Goal: Task Accomplishment & Management: Manage account settings

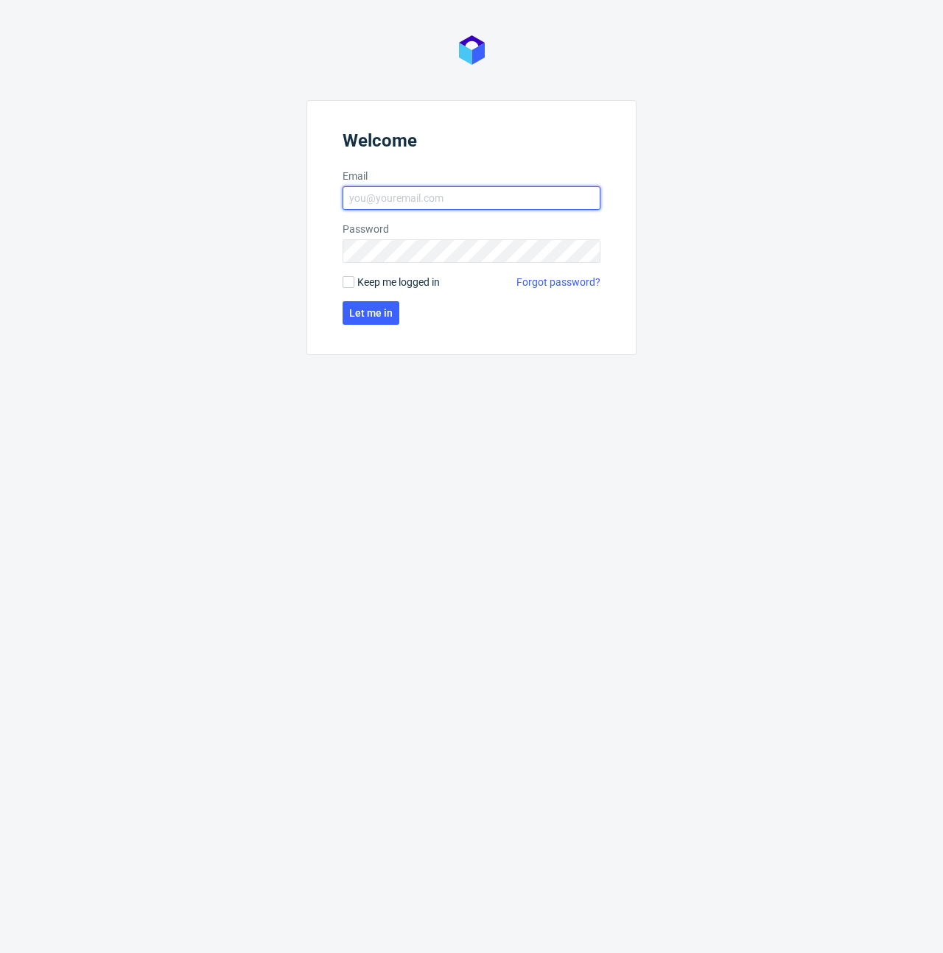
click at [381, 191] on input "Email" at bounding box center [471, 198] width 258 height 24
type input "maciej.wozniczko@packhelp.com"
click at [390, 311] on span "Let me in" at bounding box center [370, 313] width 43 height 10
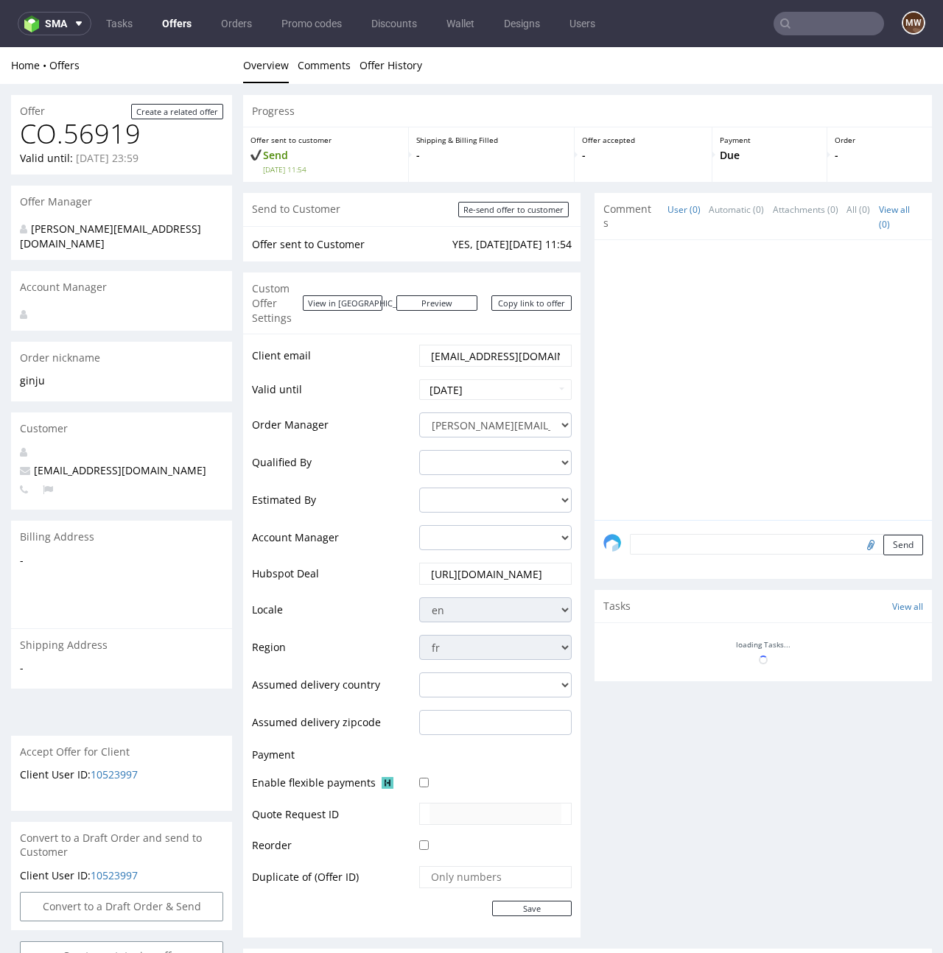
click at [683, 156] on p "-" at bounding box center [643, 155] width 122 height 15
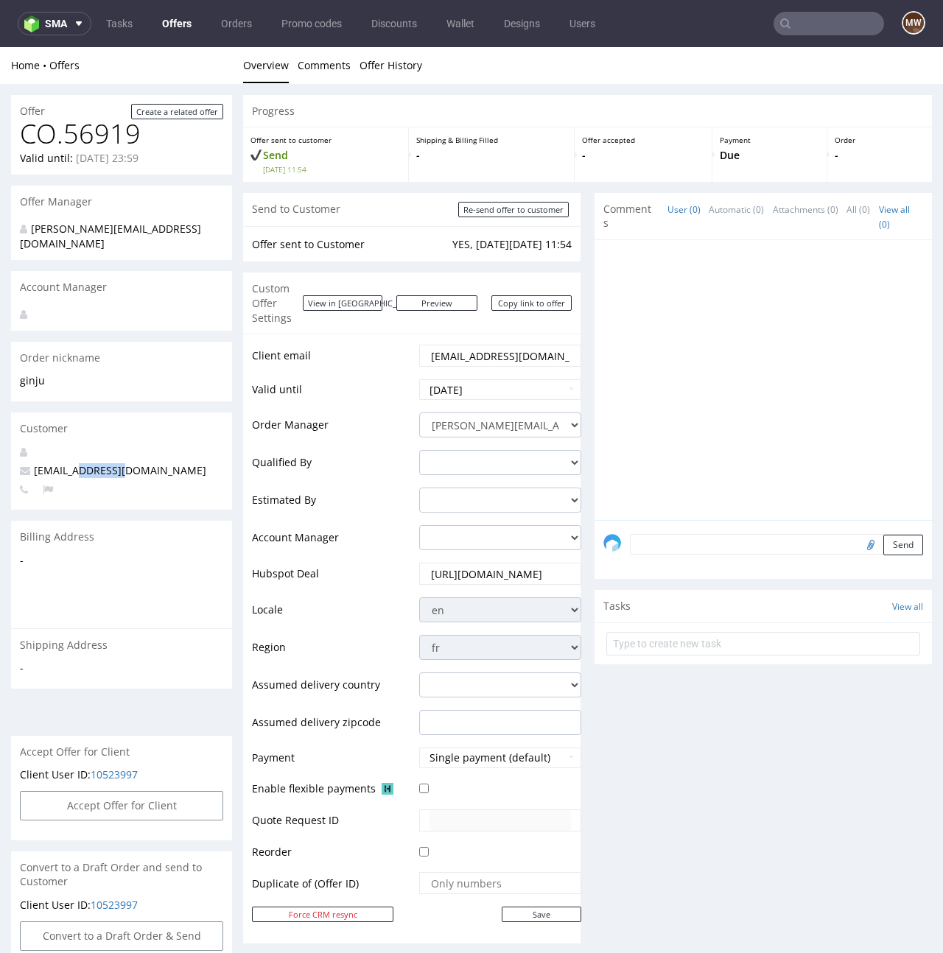
drag, startPoint x: 126, startPoint y: 455, endPoint x: 80, endPoint y: 460, distance: 45.9
click at [80, 463] on p "contact@ginju.fr" at bounding box center [121, 470] width 203 height 15
copy span "ginju.fr"
click at [812, 8] on nav "sma Tasks Offers Orders Promo codes Discounts Wallet Designs Users MW" at bounding box center [471, 23] width 943 height 47
click at [810, 25] on input "text" at bounding box center [828, 24] width 110 height 24
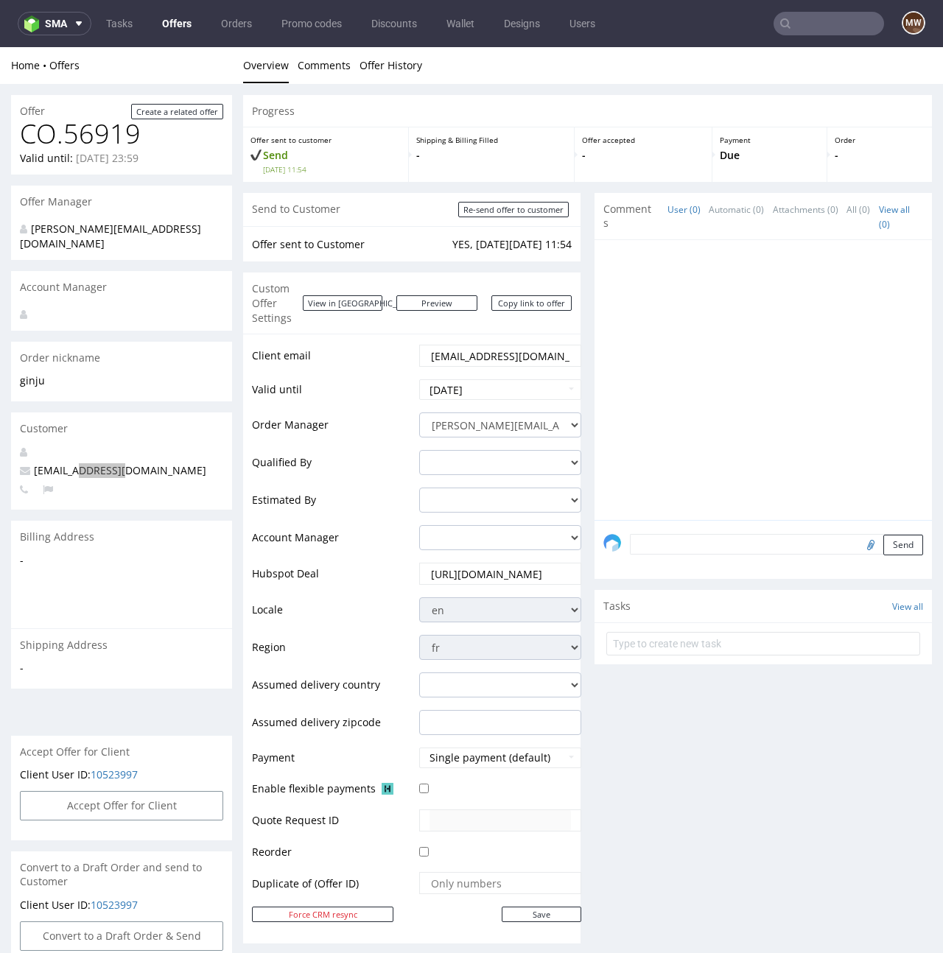
paste input "ginju.fr"
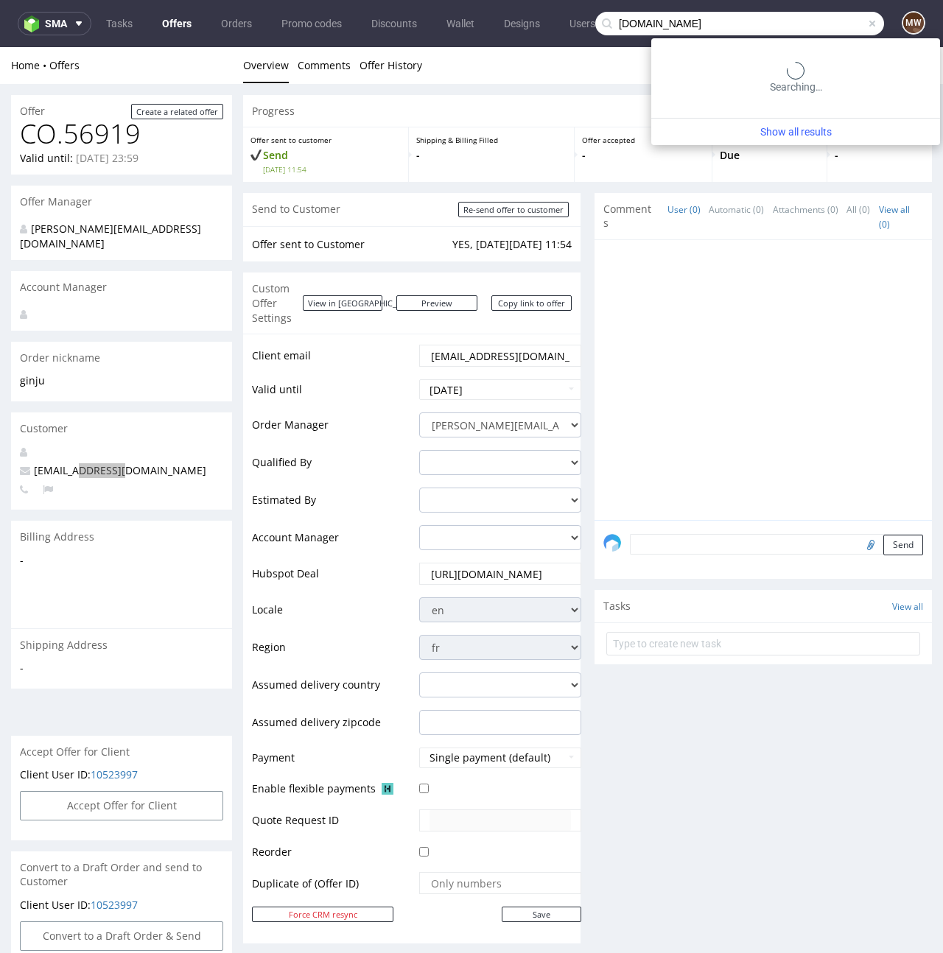
type input "ginju.fr"
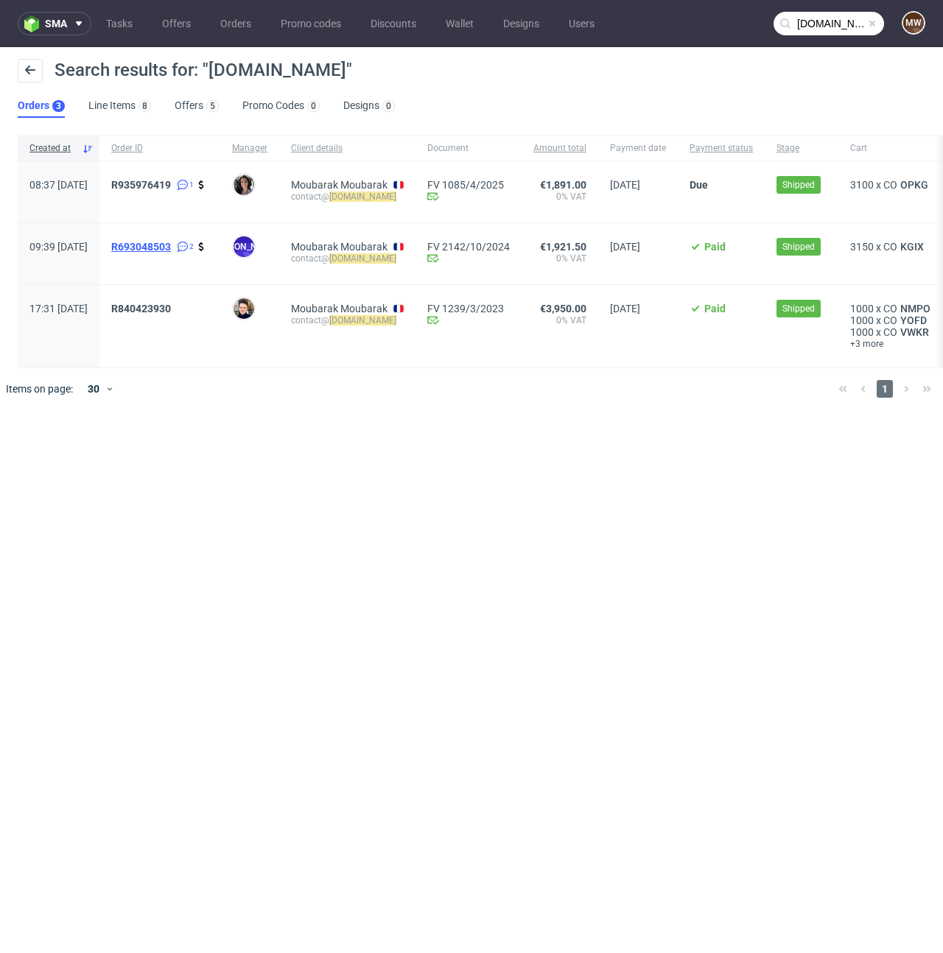
click at [171, 249] on span "R693048503" at bounding box center [141, 247] width 60 height 12
click at [182, 316] on span "R840423930" at bounding box center [159, 326] width 97 height 47
click at [171, 304] on span "R840423930" at bounding box center [141, 309] width 60 height 12
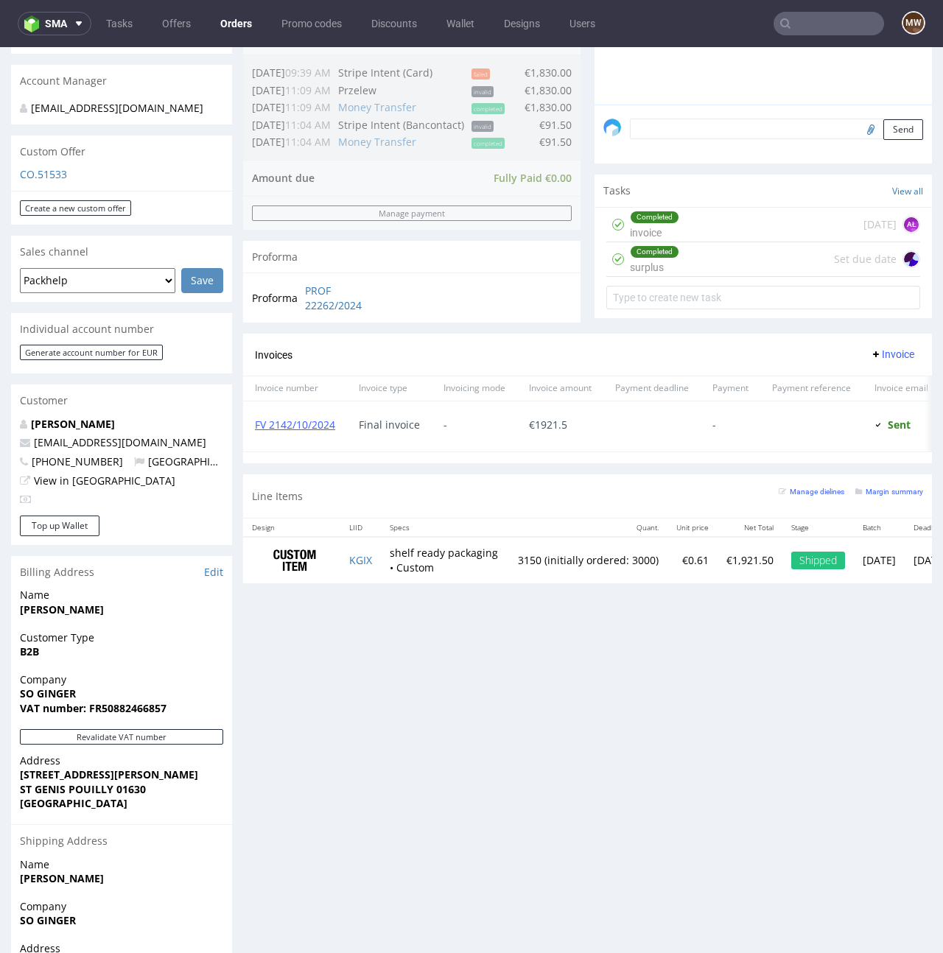
scroll to position [418, 0]
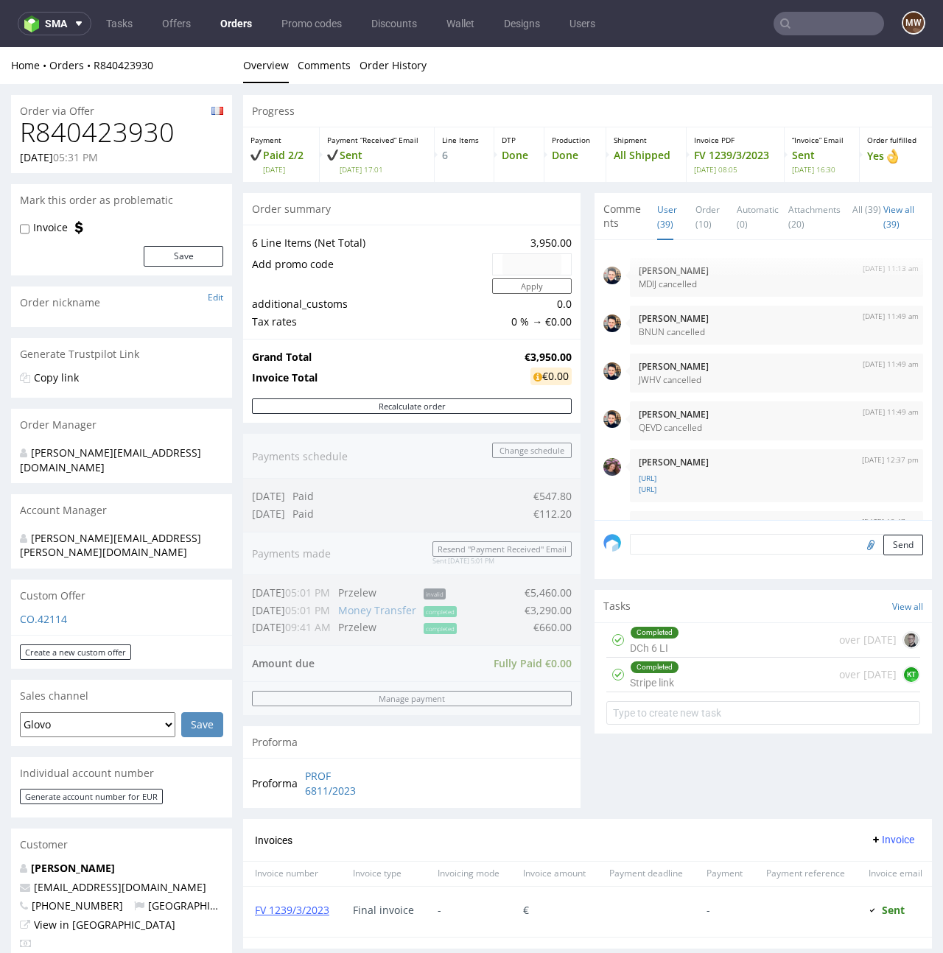
scroll to position [3592, 0]
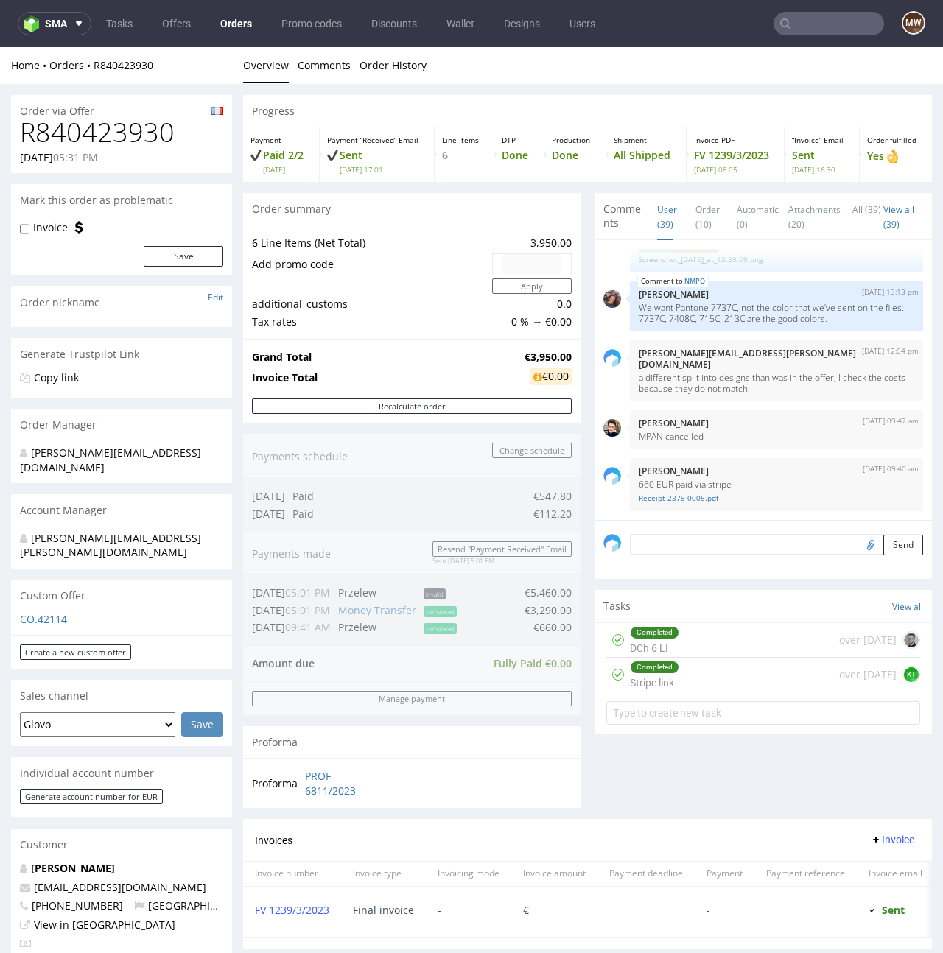
click at [390, 675] on div "Order summary 6 Line Items (Net Total) 3,950.00 Add promo code Apply additional…" at bounding box center [411, 506] width 337 height 627
click at [686, 773] on div "Comments User (39) Order (10) Automatic (0) Attachments (20) All (39) View all …" at bounding box center [762, 506] width 337 height 627
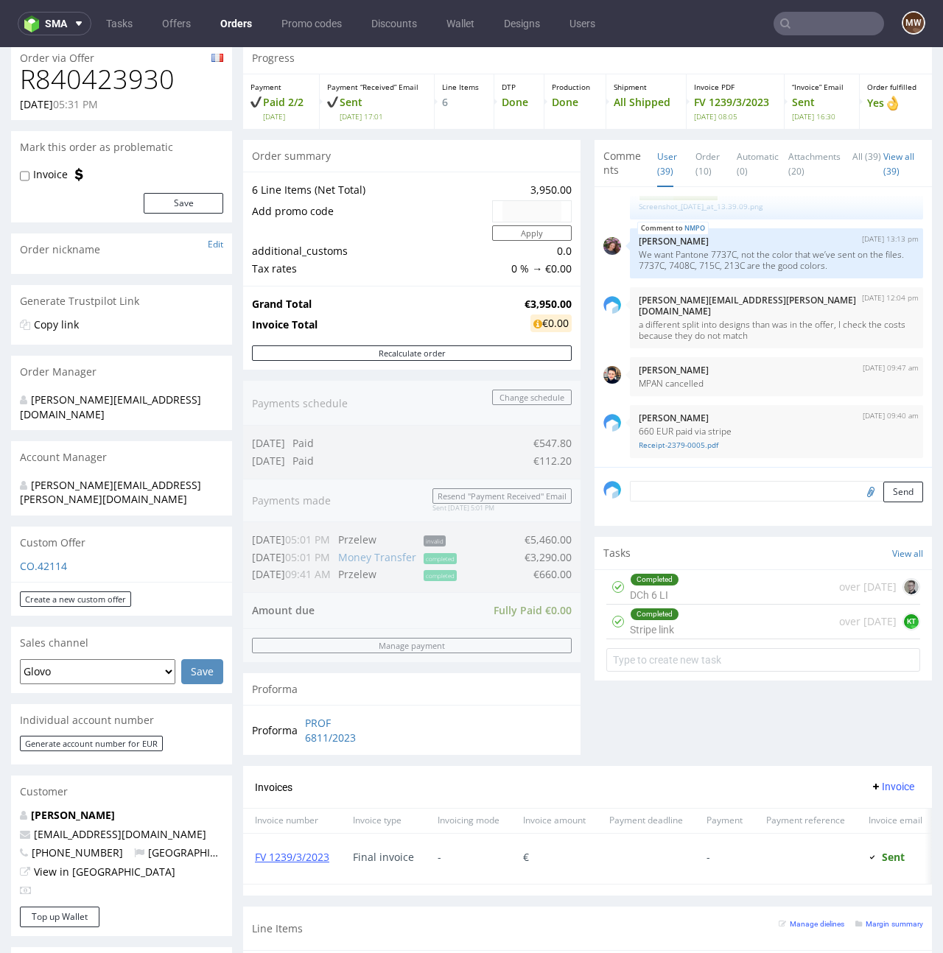
scroll to position [0, 0]
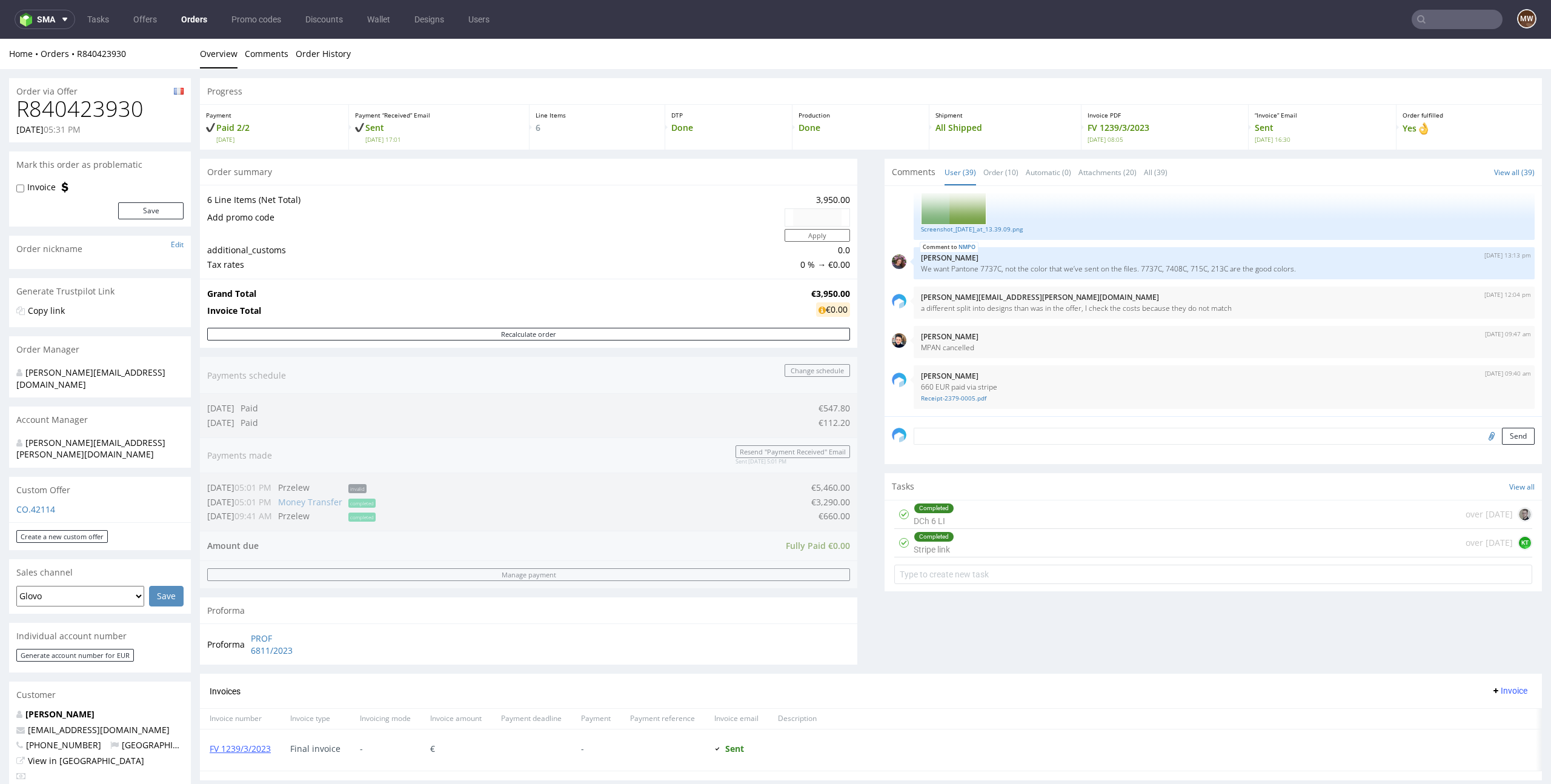
scroll to position [2105, 0]
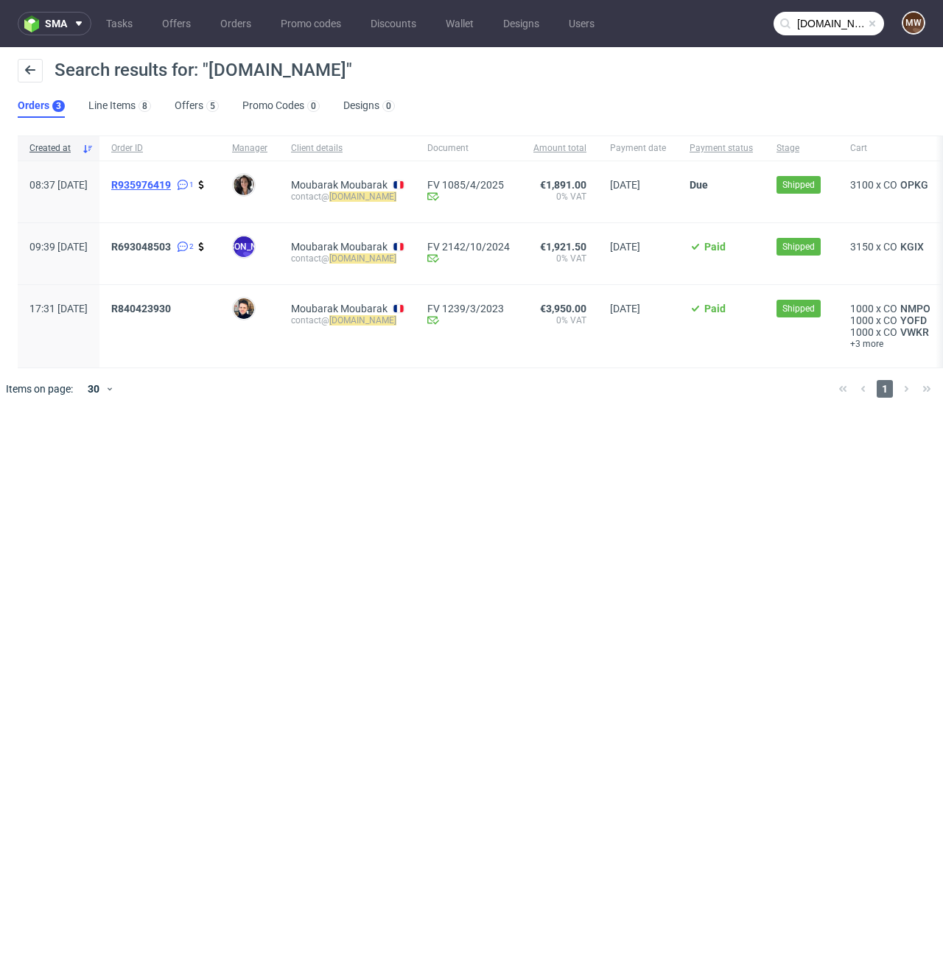
click at [171, 179] on span "R935976419" at bounding box center [141, 185] width 60 height 12
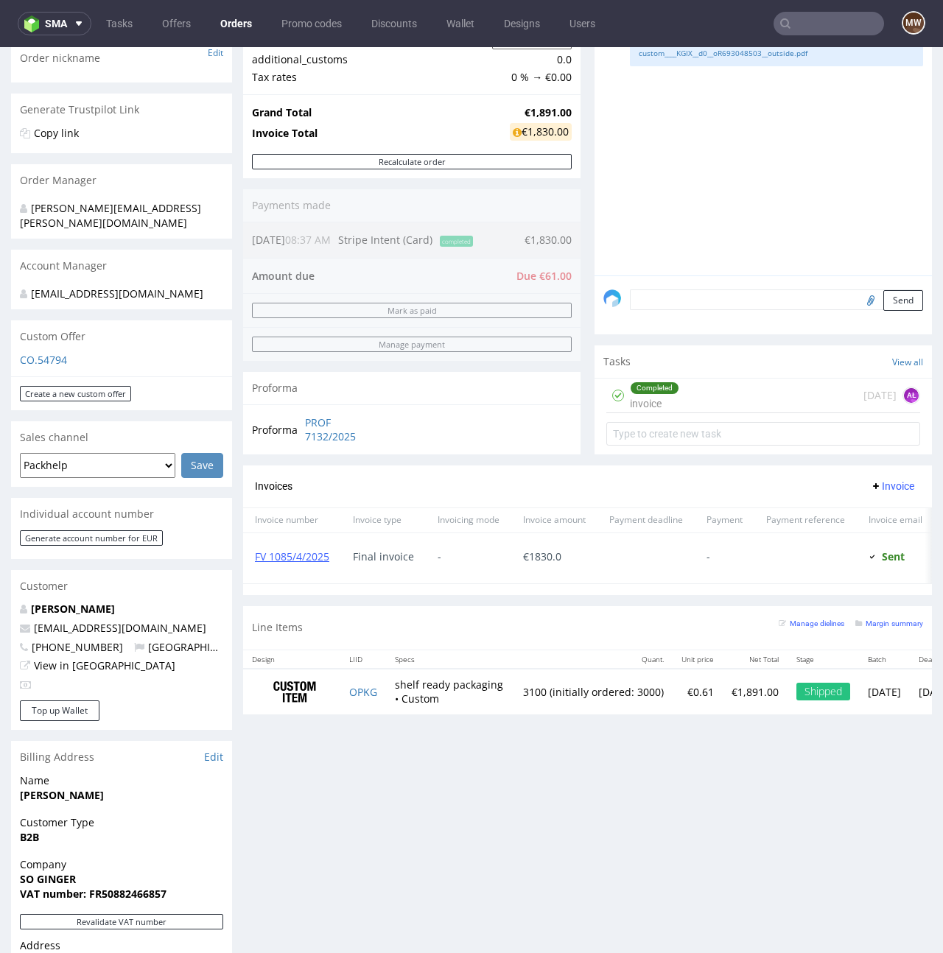
scroll to position [244, 0]
click at [65, 650] on span "+33787980761" at bounding box center [71, 648] width 103 height 14
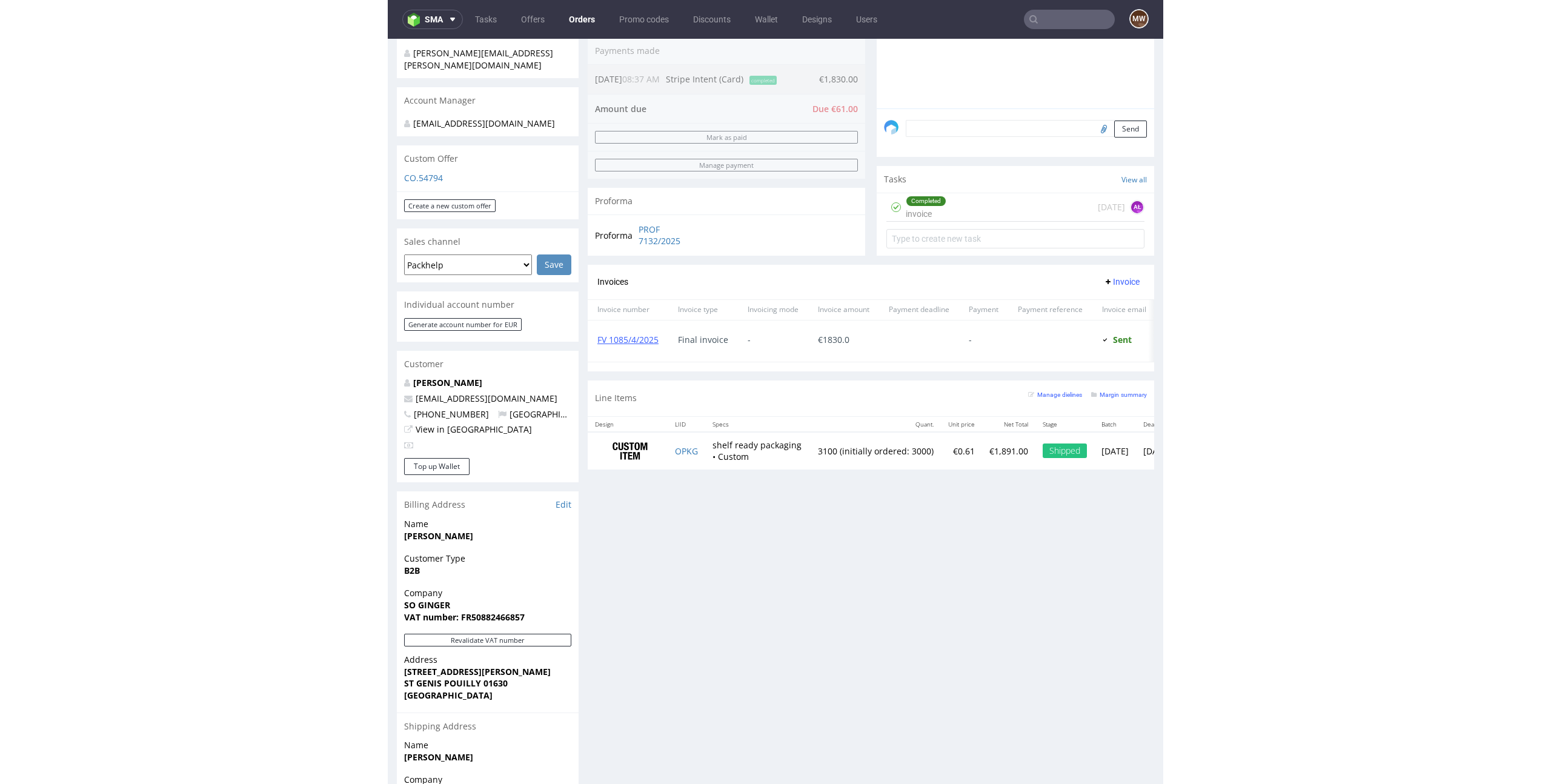
scroll to position [320, 0]
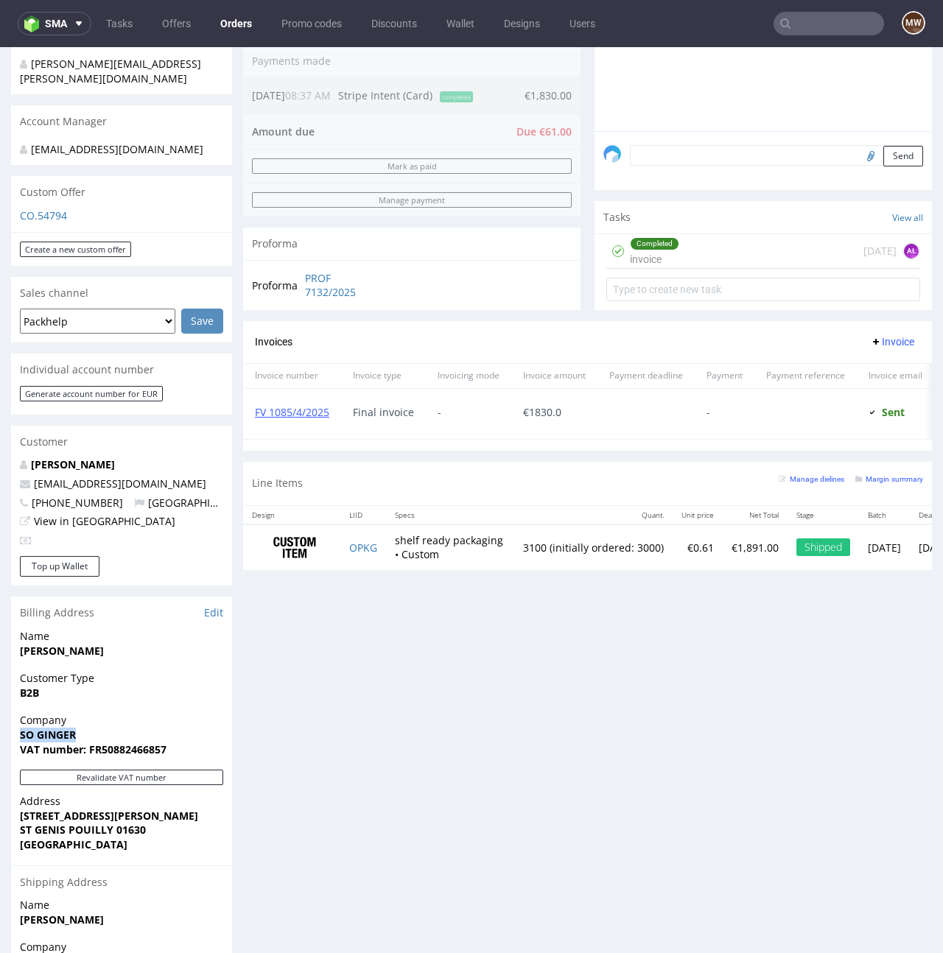
drag, startPoint x: 81, startPoint y: 733, endPoint x: 7, endPoint y: 734, distance: 74.4
click at [7, 734] on div "Order via Offer R935976419 26.03.2025 08:37 AM Mark this order as problematic I…" at bounding box center [471, 412] width 943 height 1435
copy strong "SO GINGER"
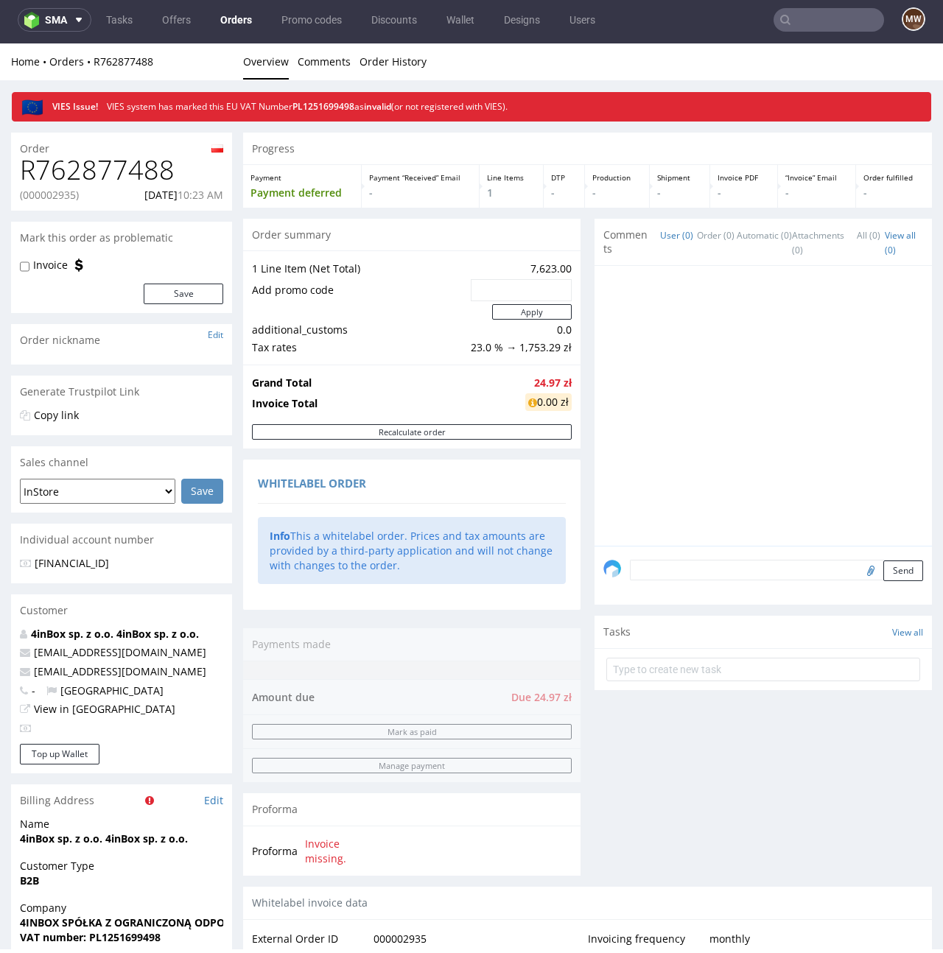
click at [694, 791] on div "Comments User (0) Order (0) Automatic (0) Attachments (0) All (0) View all (0) …" at bounding box center [762, 553] width 337 height 668
click at [287, 387] on strong "Grand Total" at bounding box center [282, 383] width 60 height 14
click at [423, 612] on div "Order summary 1 Line Item (Net Total) 7,623.00 Add promo code Apply additional_…" at bounding box center [411, 553] width 337 height 668
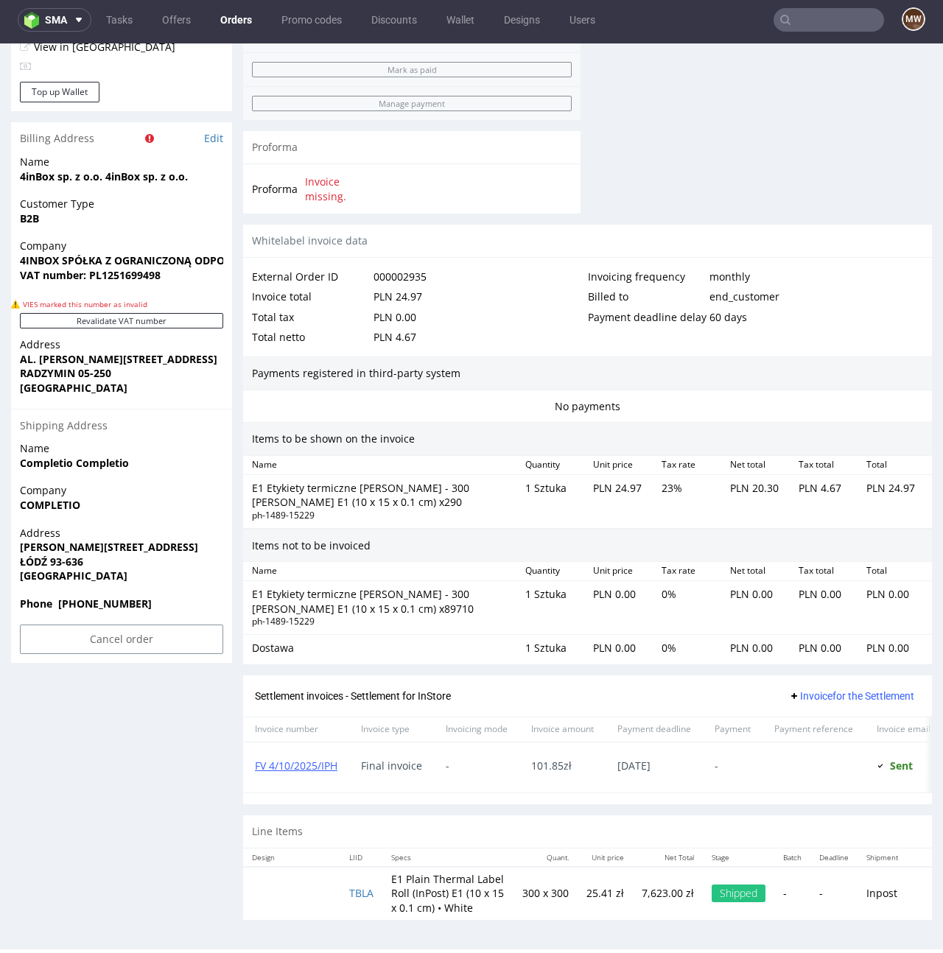
click at [332, 856] on th "Design" at bounding box center [291, 857] width 97 height 18
drag, startPoint x: 272, startPoint y: 828, endPoint x: 468, endPoint y: 859, distance: 198.9
click at [468, 859] on section "Line Items Design LIID Specs Quant. Unit price Net Total Stage Batch Deadline S…" at bounding box center [587, 867] width 688 height 104
click at [468, 886] on td "E1 Plain Thermal Label Roll (InPost) E1 (10 x 15 x 0.1 cm) • White" at bounding box center [447, 893] width 131 height 53
click at [336, 543] on div "Items not to be invoiced" at bounding box center [587, 546] width 688 height 34
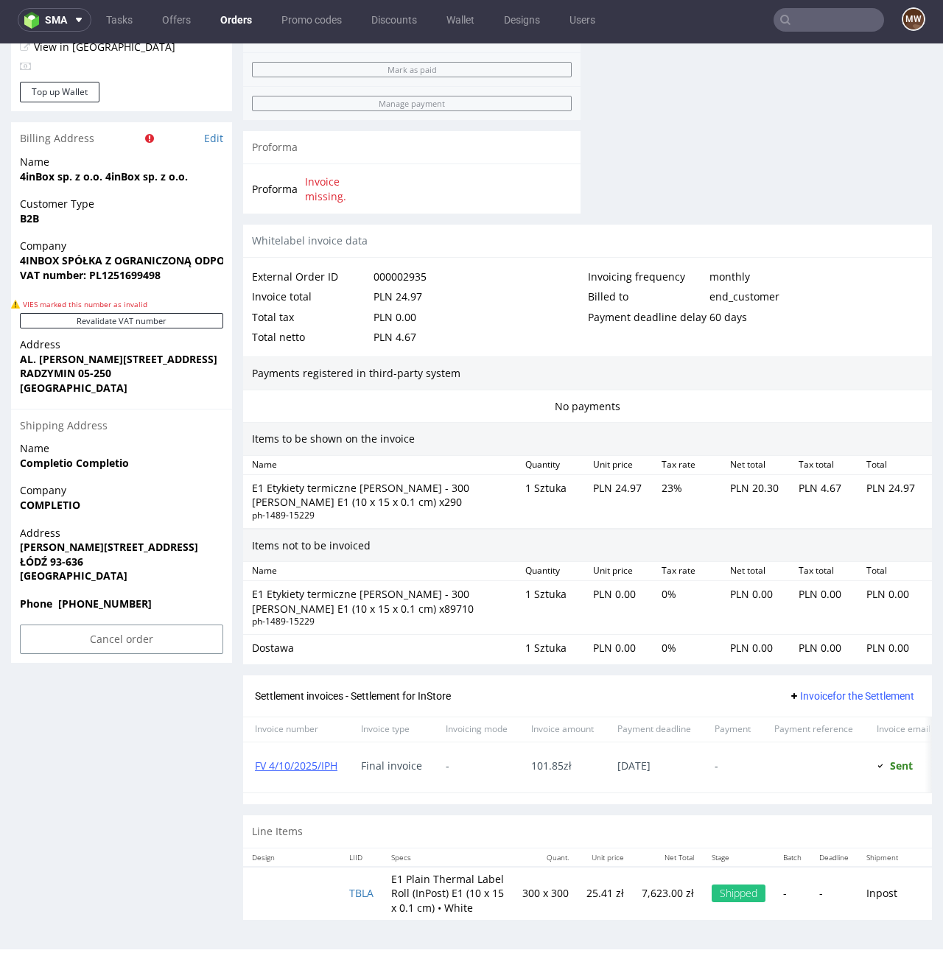
click at [336, 543] on div "Items not to be invoiced" at bounding box center [587, 546] width 688 height 34
click at [552, 635] on div "Dostawa 1 Sztuka PLN 0.00 0 % PLN 0.00 PLN 0.00 PLN 0.00" at bounding box center [587, 648] width 688 height 27
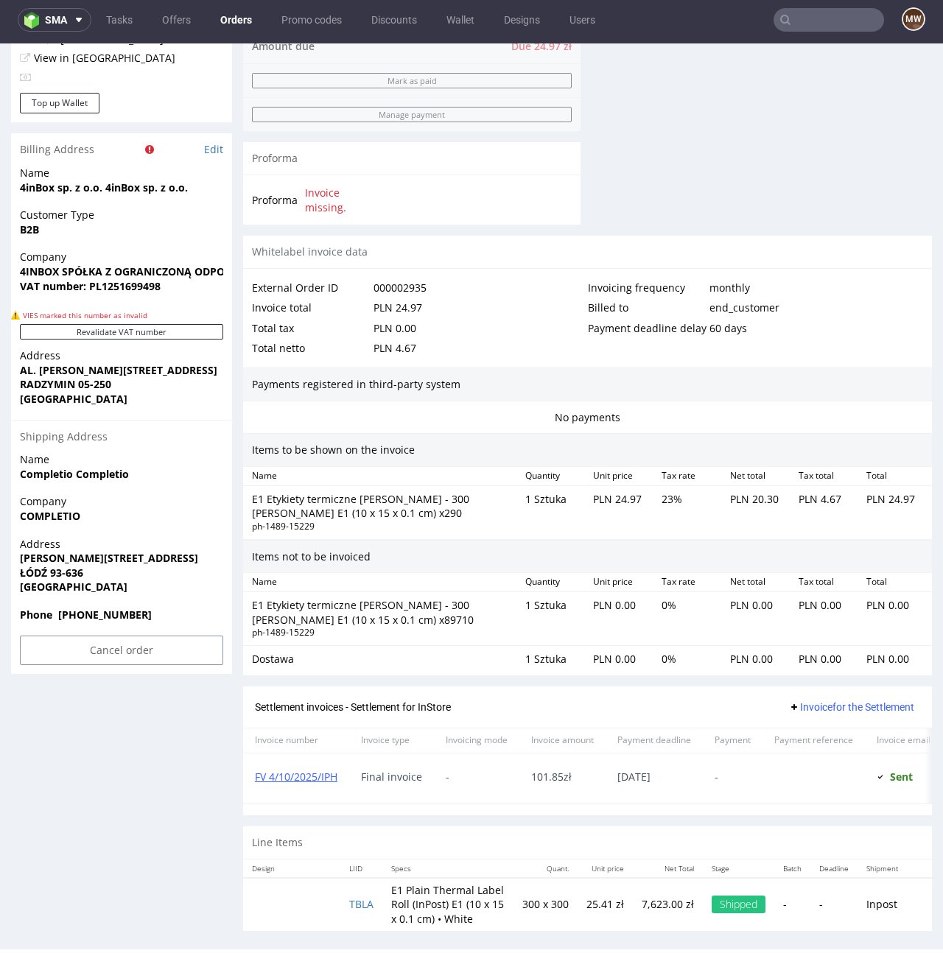
scroll to position [650, 0]
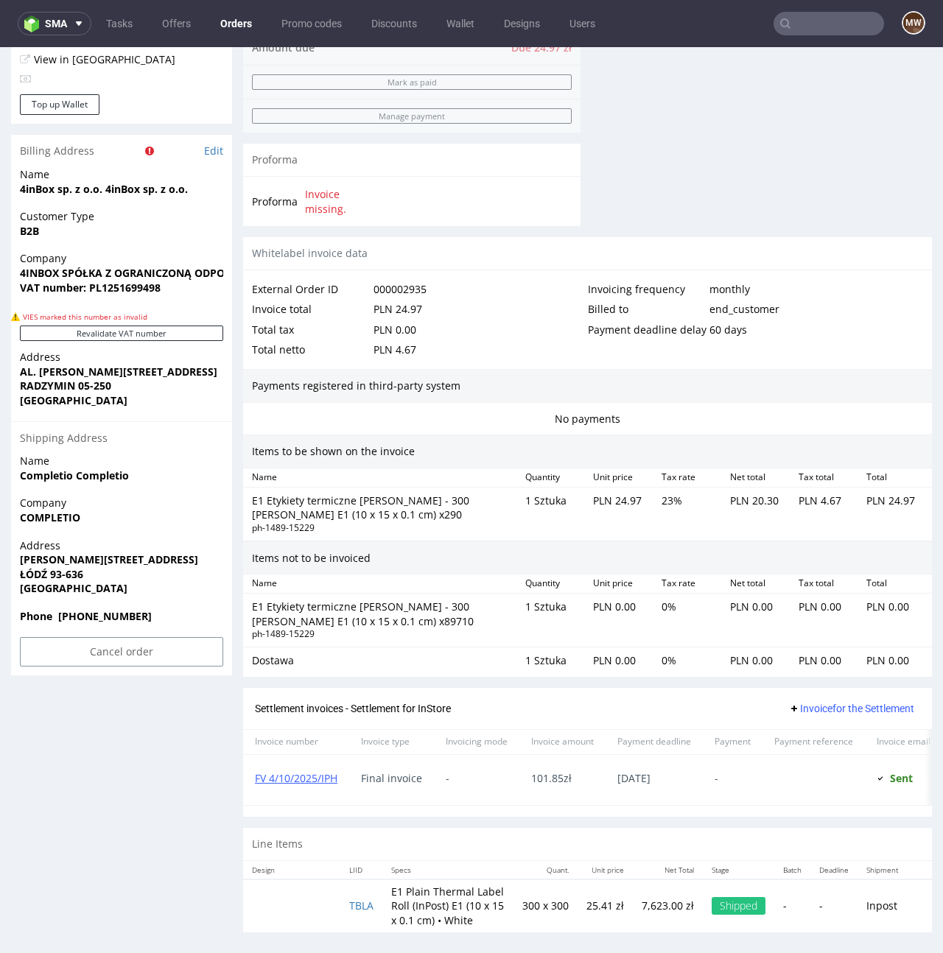
scroll to position [662, 0]
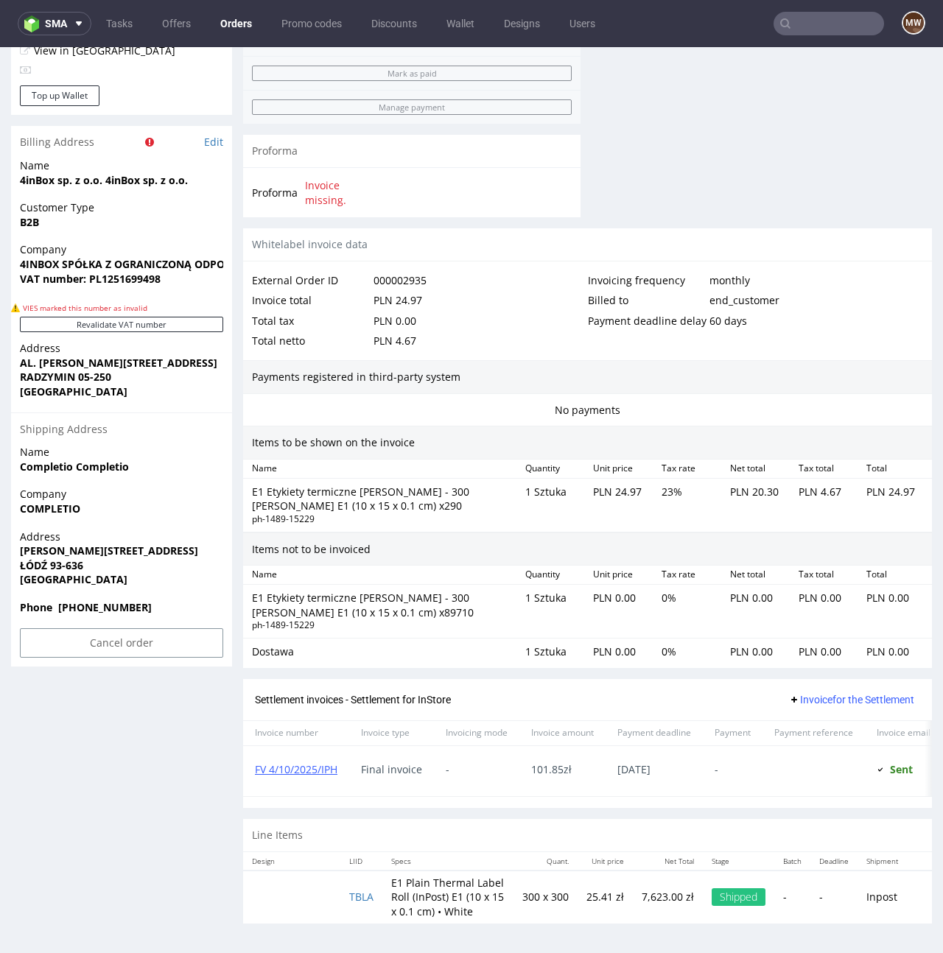
click at [593, 493] on div "PLN 24.97" at bounding box center [621, 505] width 68 height 47
click at [352, 898] on link "TBLA" at bounding box center [361, 897] width 24 height 14
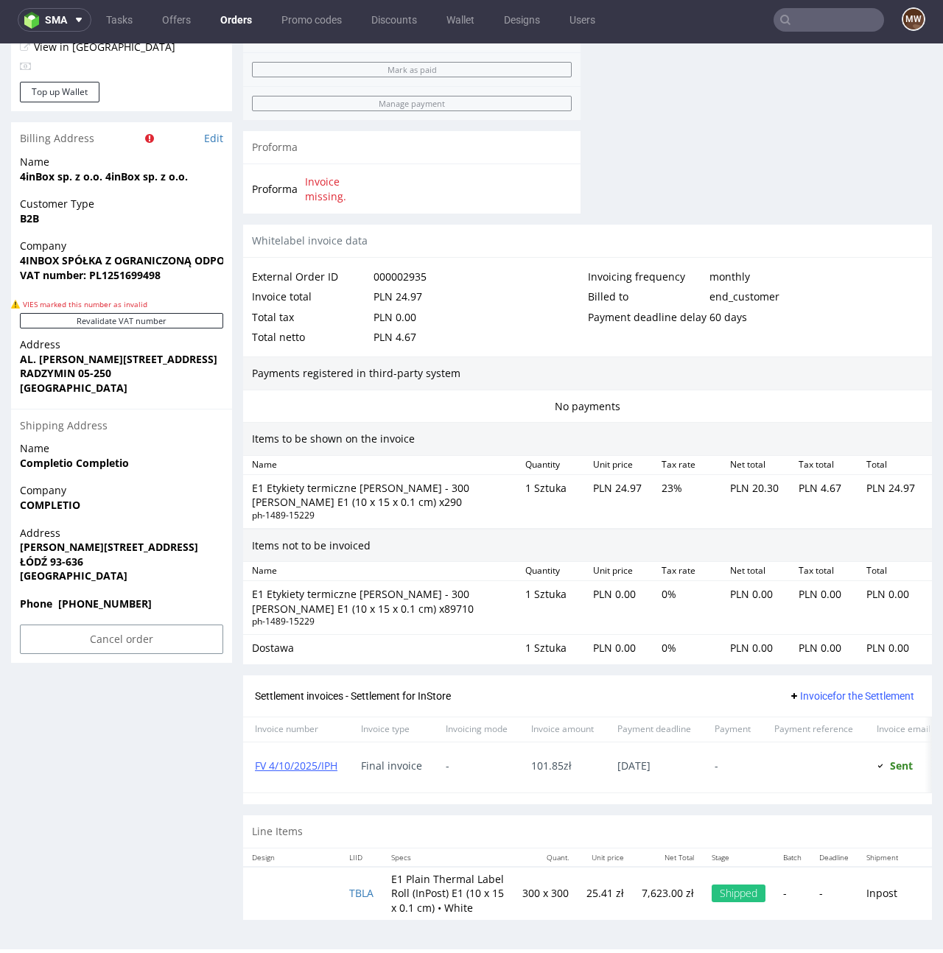
click at [492, 936] on div "Order R762877488 (000002935) 01.10.2025 10:23 AM Mark this order as problematic…" at bounding box center [471, 201] width 943 height 1482
click at [404, 261] on div "External Order ID 000002935 Invoice total PLN 24.97 Total tax PLN 0.00 Total ne…" at bounding box center [587, 307] width 688 height 99
click at [403, 271] on div "000002935" at bounding box center [399, 277] width 53 height 21
click at [387, 299] on div "PLN 24.97" at bounding box center [397, 296] width 49 height 21
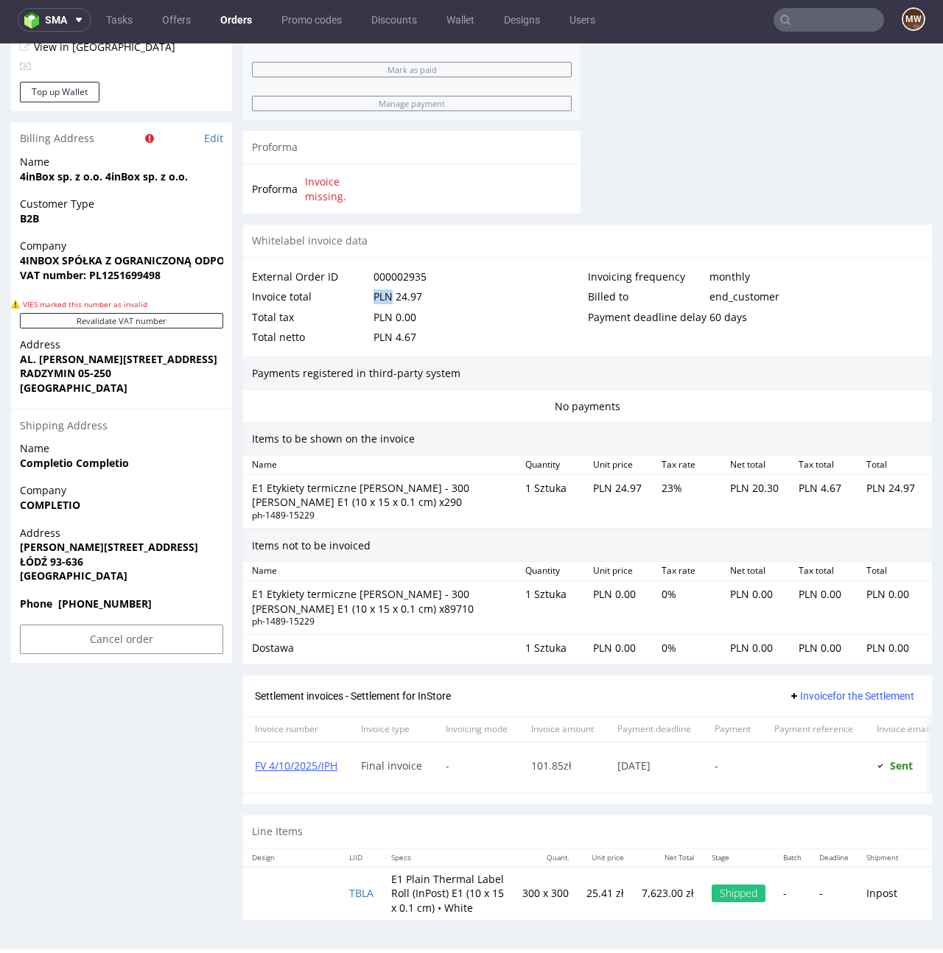
click at [387, 299] on div "PLN 24.97" at bounding box center [397, 296] width 49 height 21
click at [644, 297] on div "Billed to" at bounding box center [648, 296] width 121 height 21
click at [643, 314] on div "Payment deadline delay" at bounding box center [648, 317] width 121 height 21
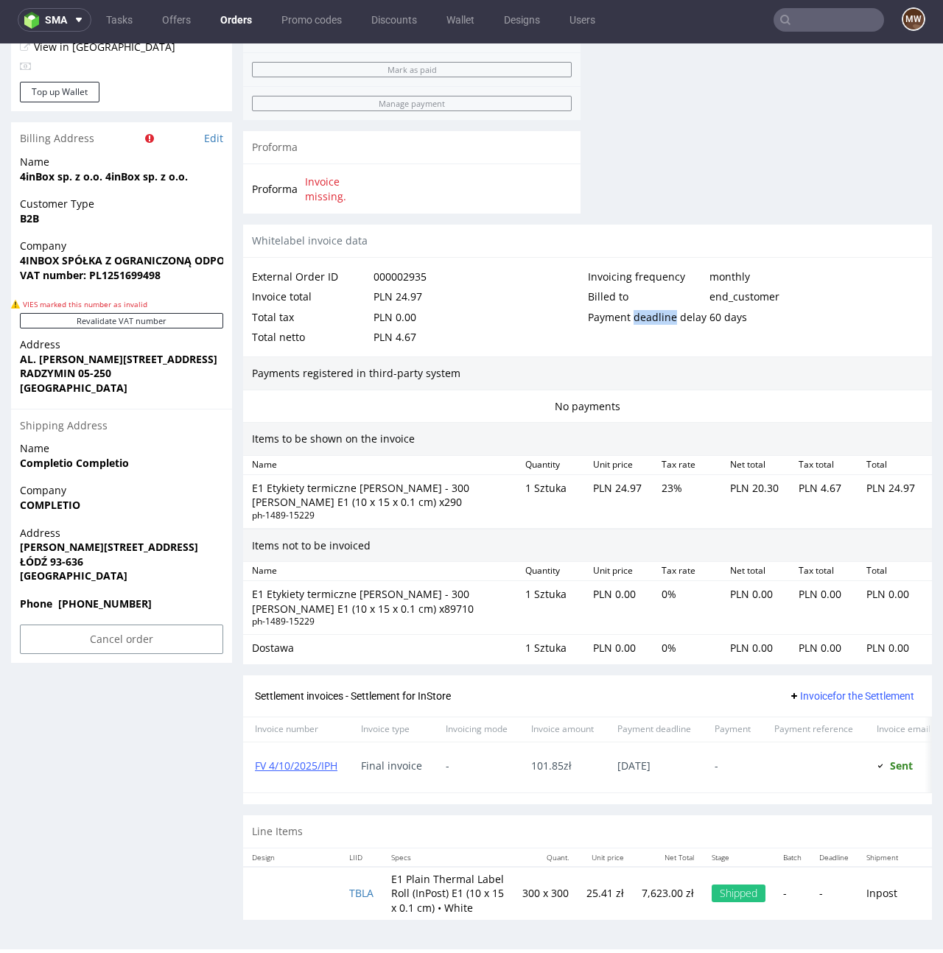
click at [643, 314] on div "Payment deadline delay" at bounding box center [648, 317] width 121 height 21
click at [746, 377] on div "Payments registered in third-party system" at bounding box center [587, 373] width 688 height 34
click at [515, 880] on td "300 x 300" at bounding box center [545, 893] width 64 height 53
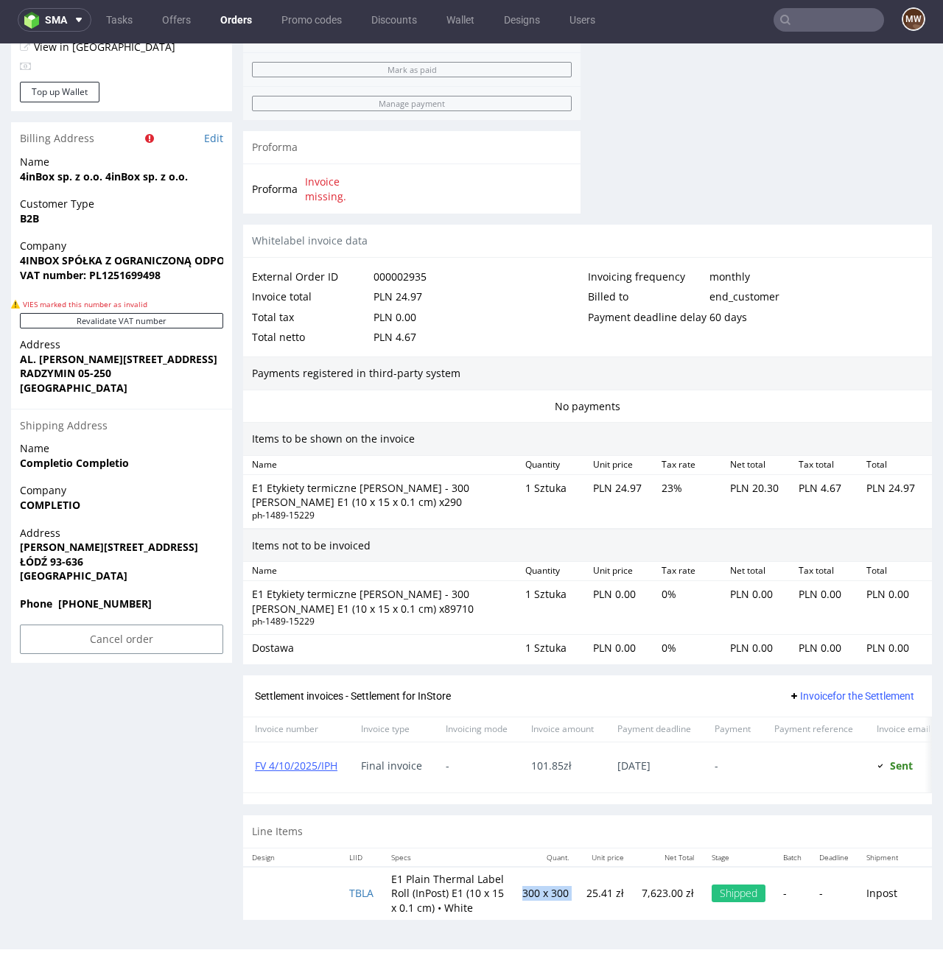
click at [617, 880] on td "25.41 zł" at bounding box center [604, 893] width 55 height 53
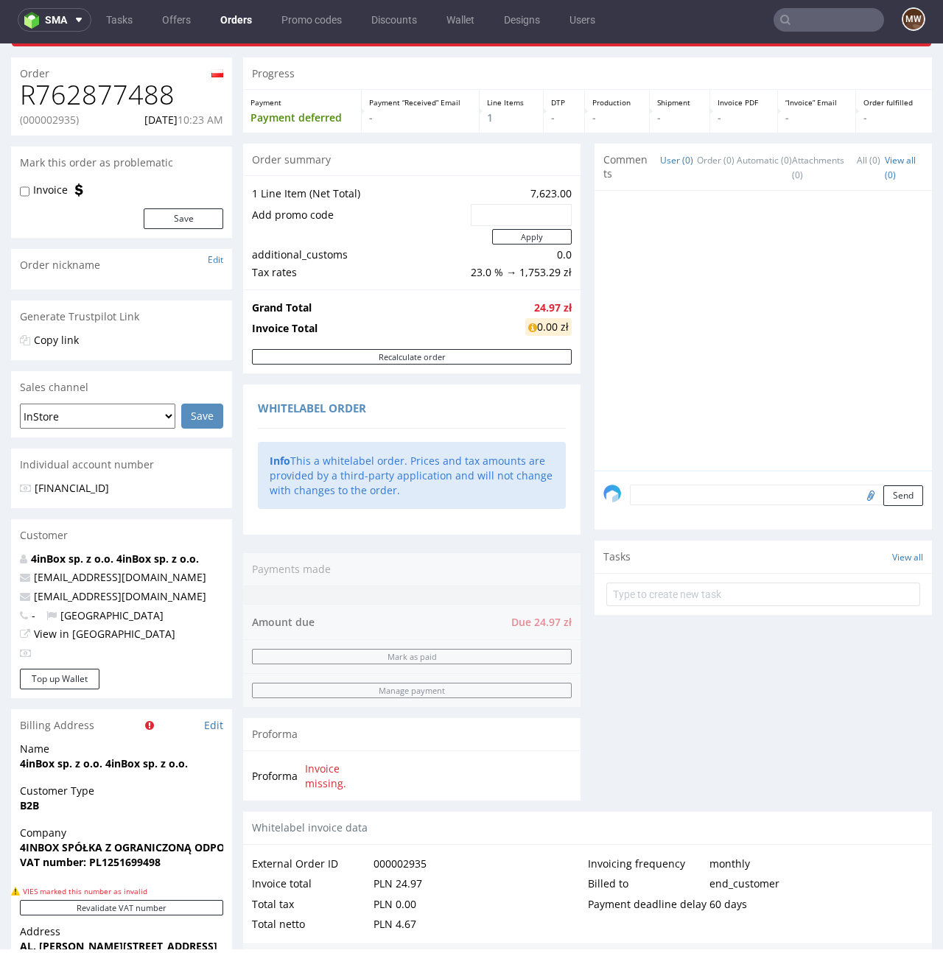
scroll to position [662, 0]
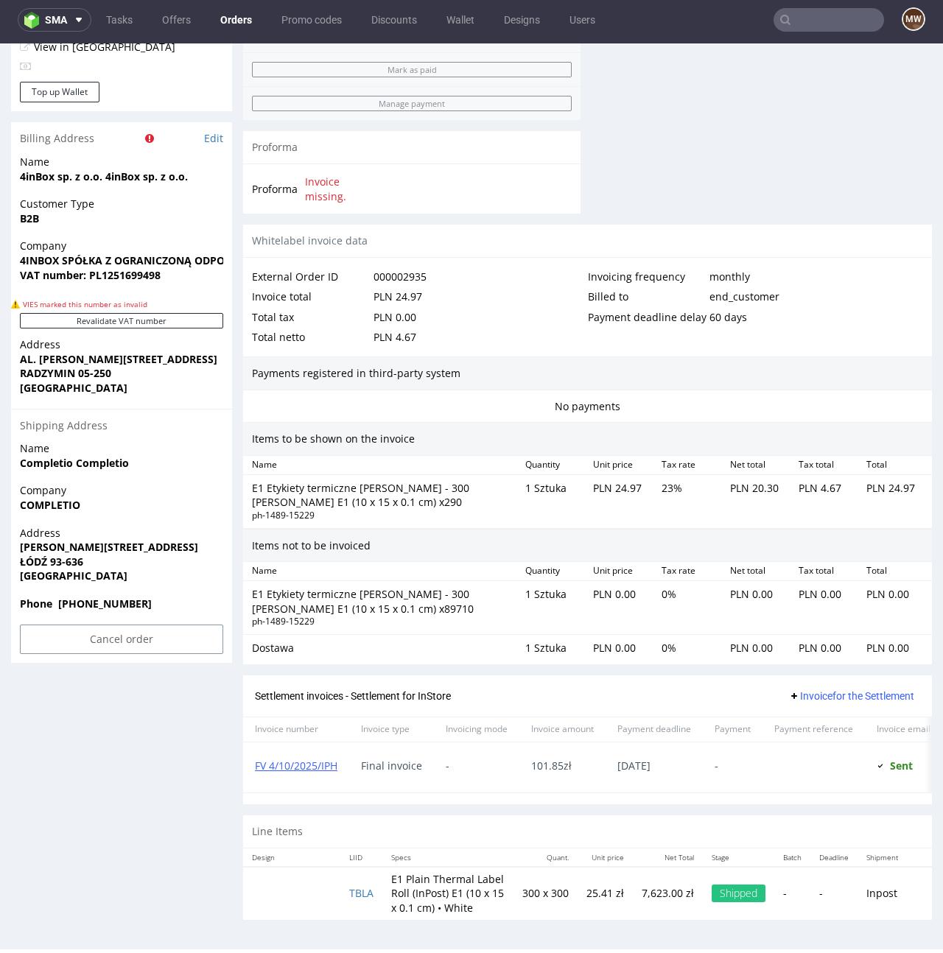
click at [410, 499] on div "E1 Etykiety termiczne rolka - 300 sztuk E1 (10 x 15 x 0.1 cm) x290" at bounding box center [382, 495] width 261 height 29
click at [529, 891] on td "300 x 300" at bounding box center [545, 893] width 64 height 53
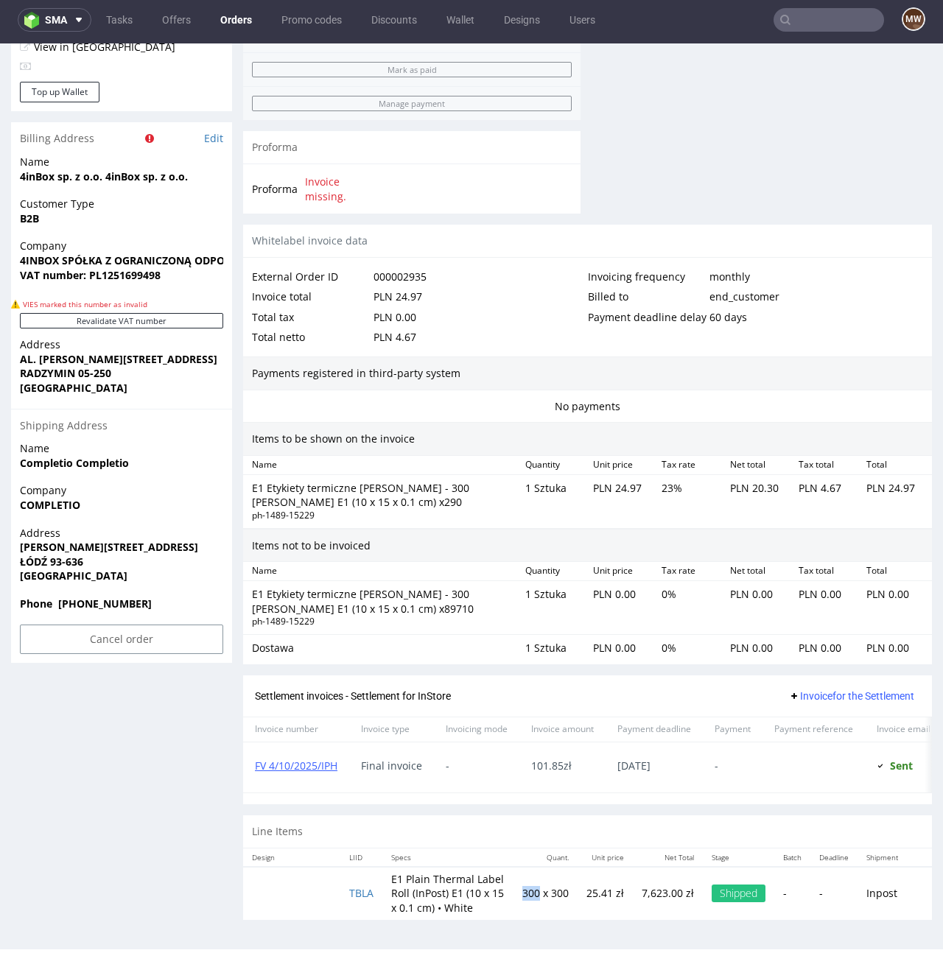
scroll to position [4, 0]
click at [582, 884] on td "25.41 zł" at bounding box center [604, 893] width 55 height 53
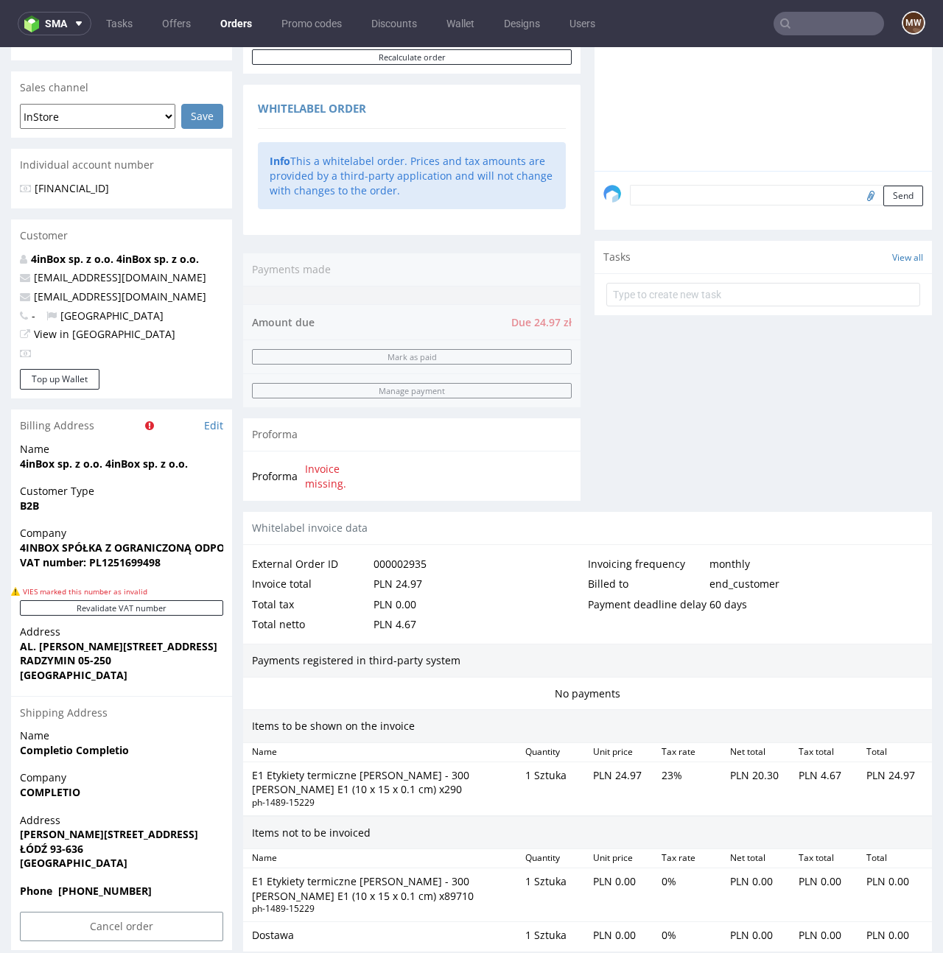
scroll to position [662, 0]
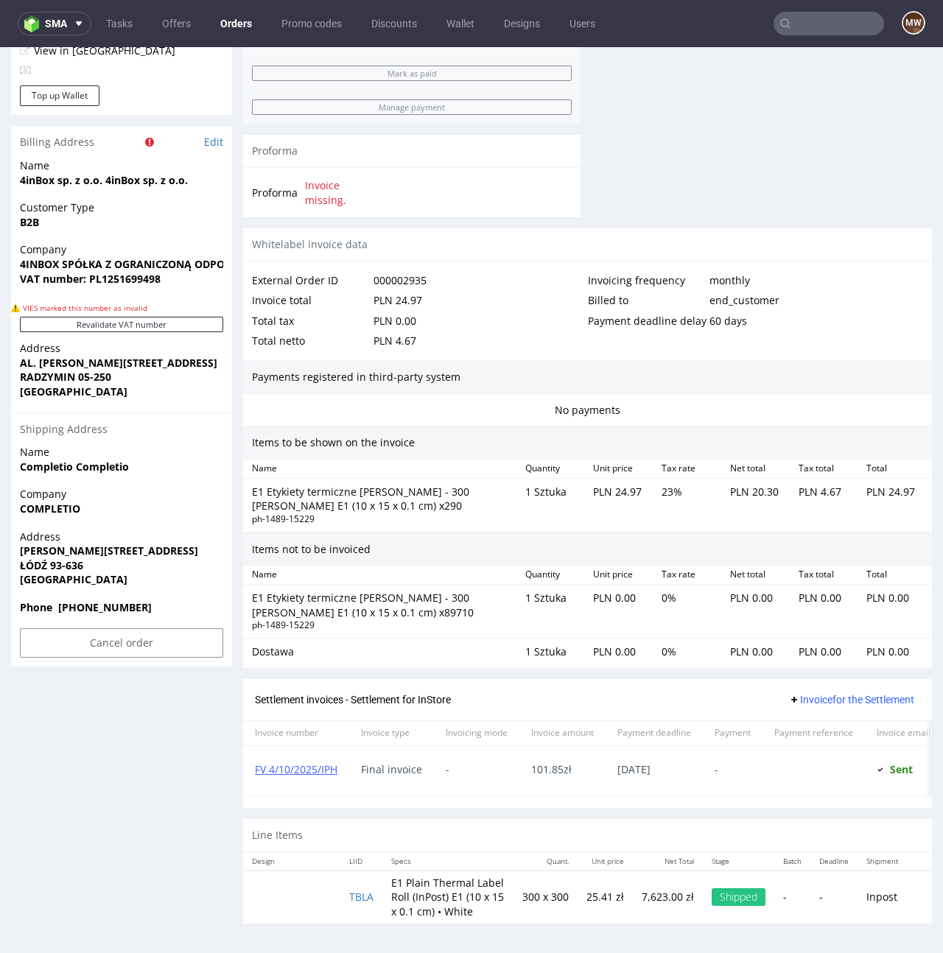
click at [563, 767] on span "101.85 zł" at bounding box center [551, 769] width 40 height 14
click at [361, 781] on div "Final invoice" at bounding box center [391, 771] width 85 height 50
click at [376, 769] on span "Final invoice" at bounding box center [391, 770] width 61 height 12
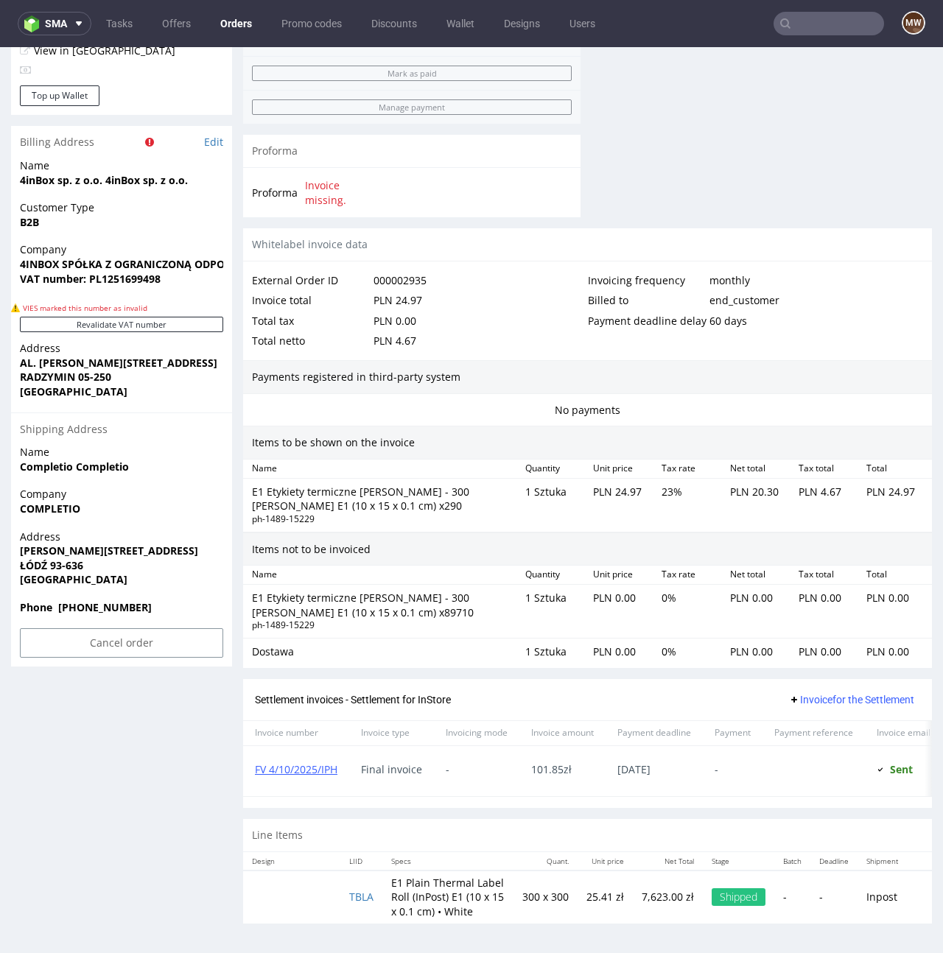
click at [546, 901] on td "300 x 300" at bounding box center [545, 896] width 64 height 53
click at [528, 898] on td "300 x 300" at bounding box center [545, 896] width 64 height 53
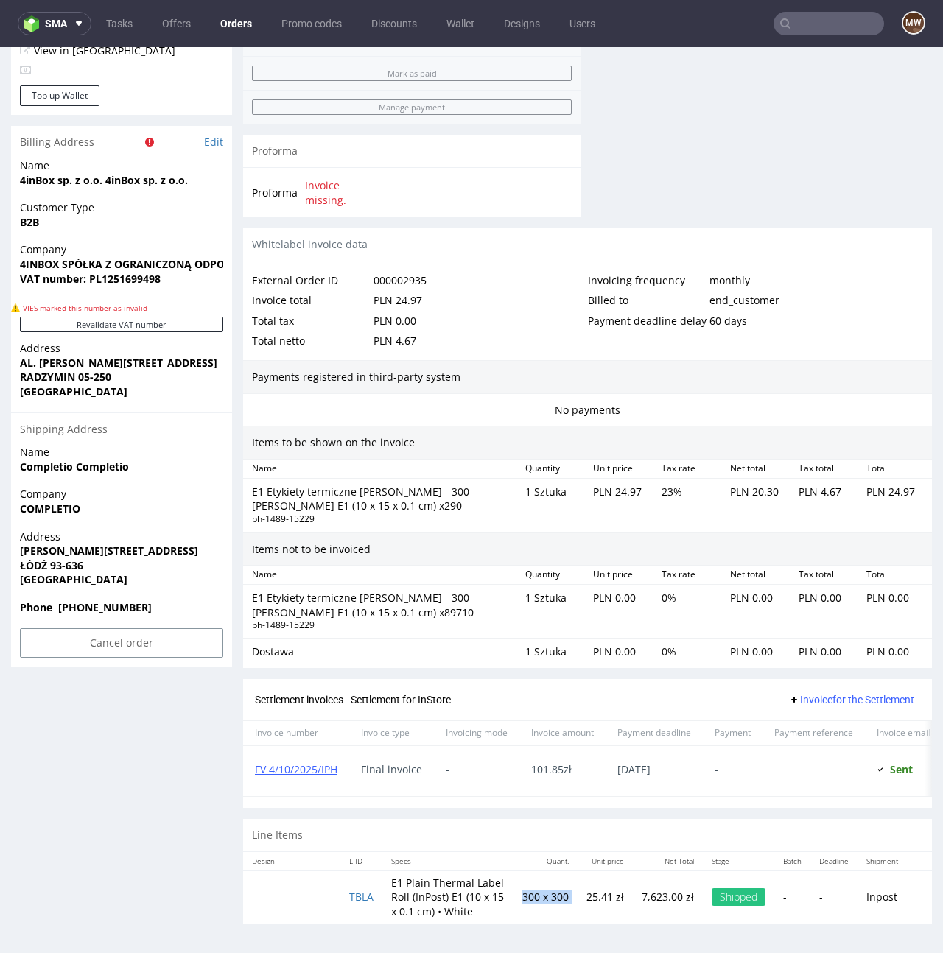
click at [504, 878] on td "E1 Plain Thermal Label Roll (InPost) E1 (10 x 15 x 0.1 cm) • White" at bounding box center [447, 896] width 131 height 53
click at [690, 443] on div "Items to be shown on the invoice" at bounding box center [587, 443] width 688 height 34
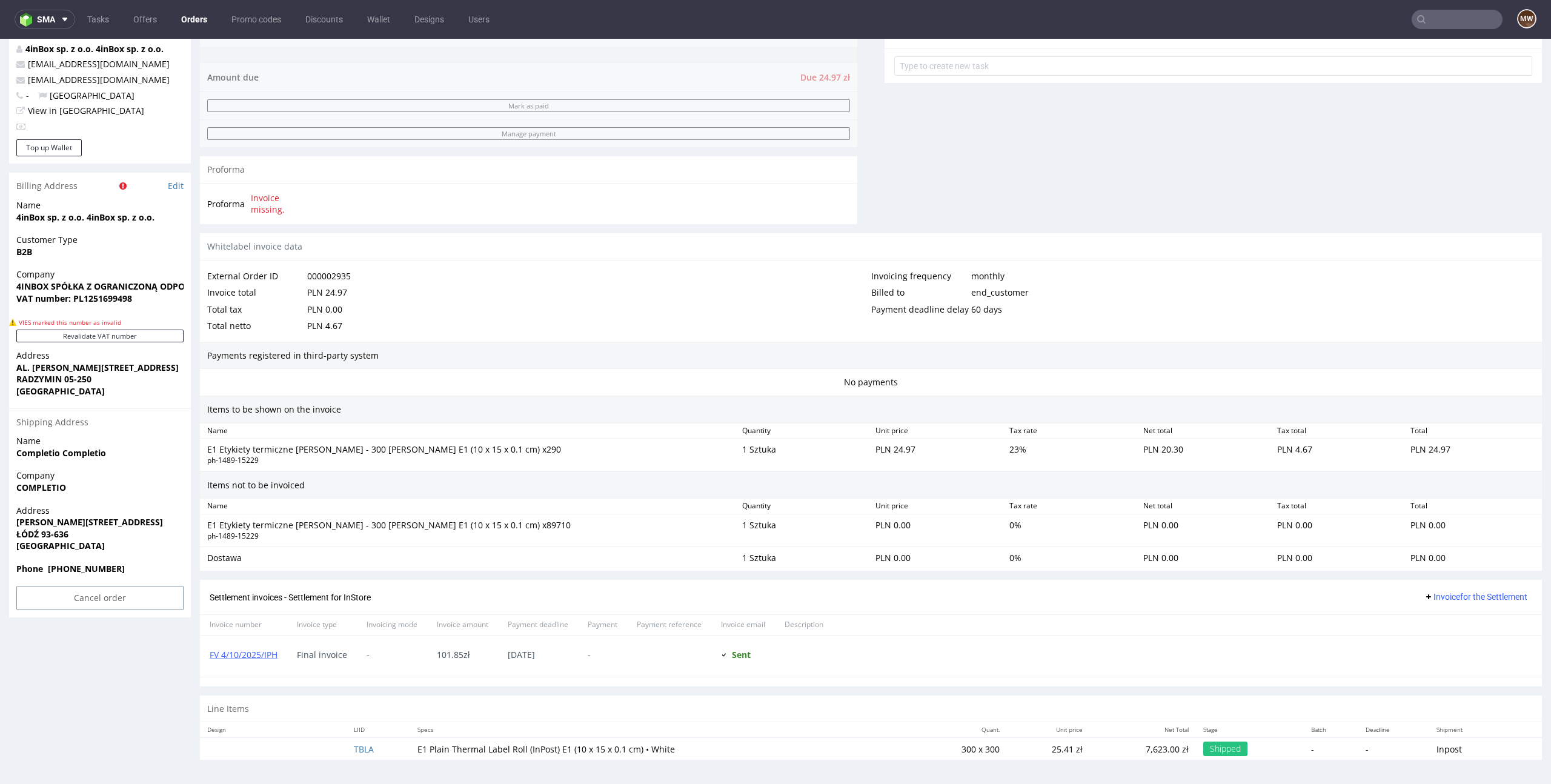
scroll to position [3, 0]
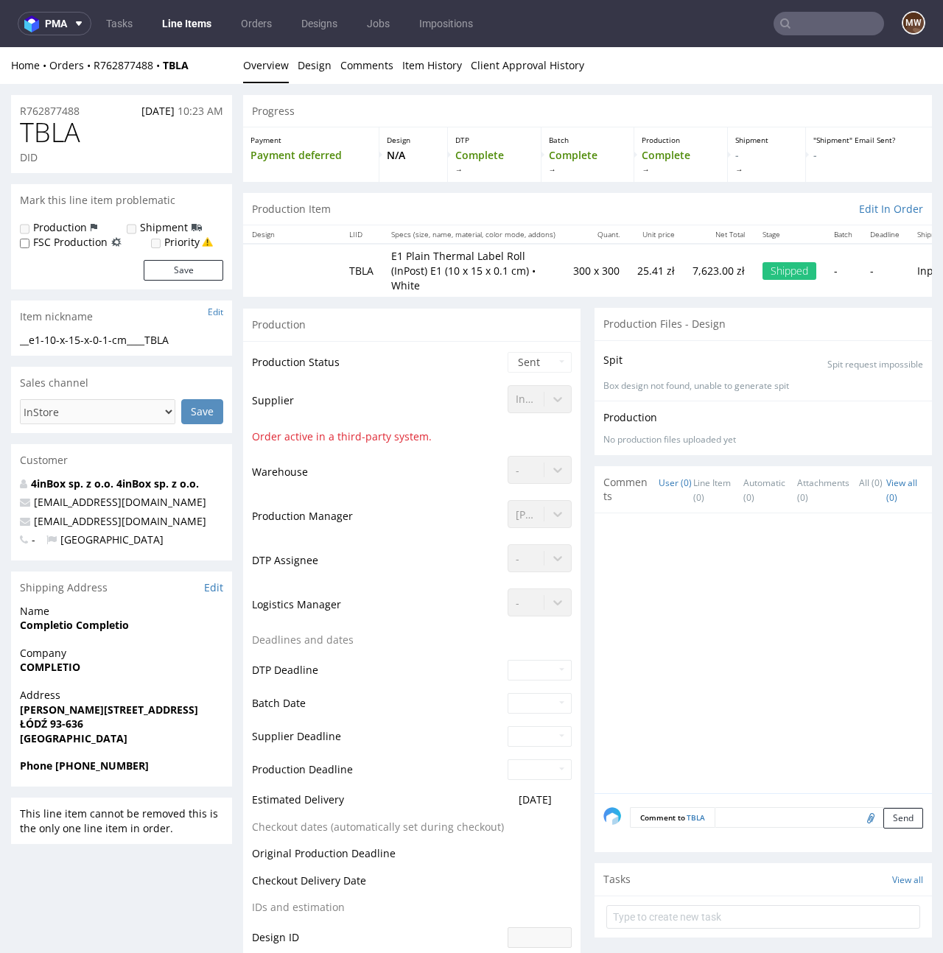
click at [348, 428] on td "Order active in a third-party system." at bounding box center [378, 441] width 252 height 27
